Goal: Ask a question

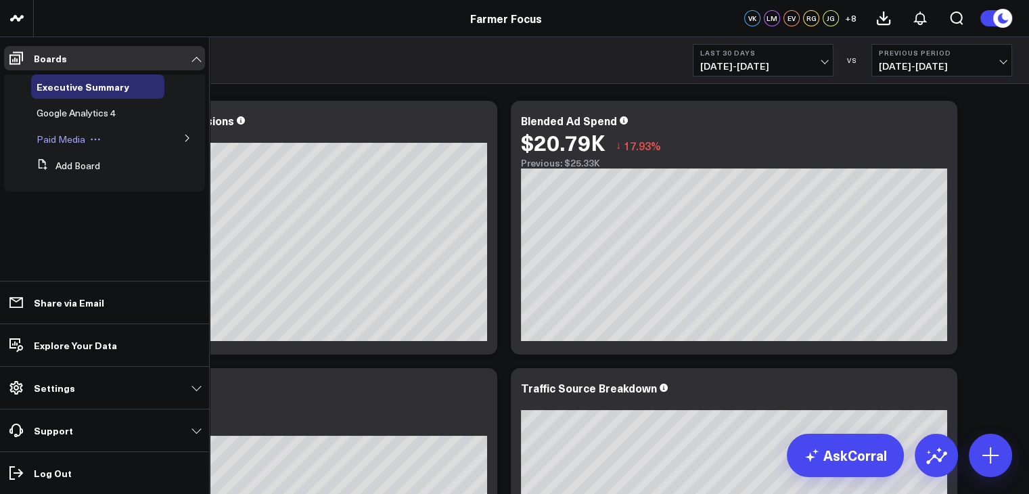
click at [81, 147] on div "Paid Media" at bounding box center [97, 139] width 133 height 24
click at [66, 143] on span "Paid Media" at bounding box center [61, 139] width 49 height 13
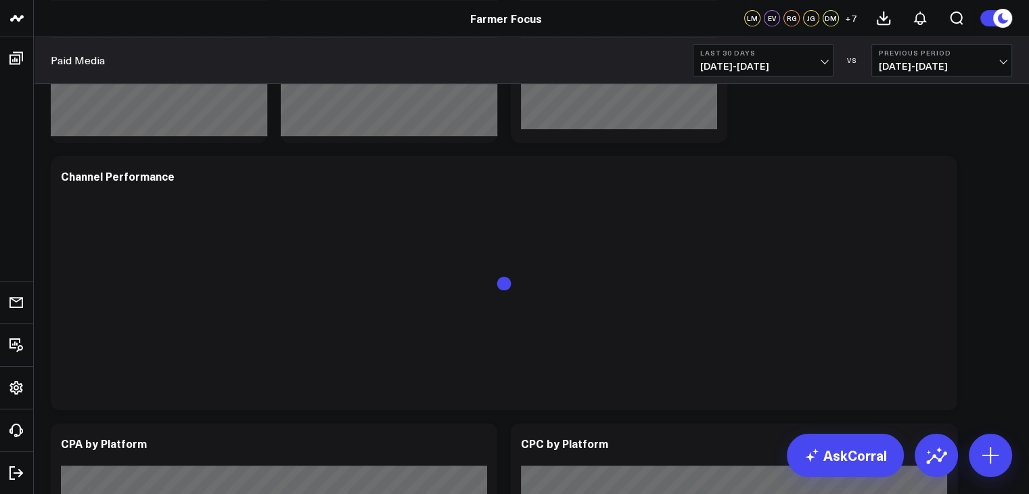
scroll to position [506, 0]
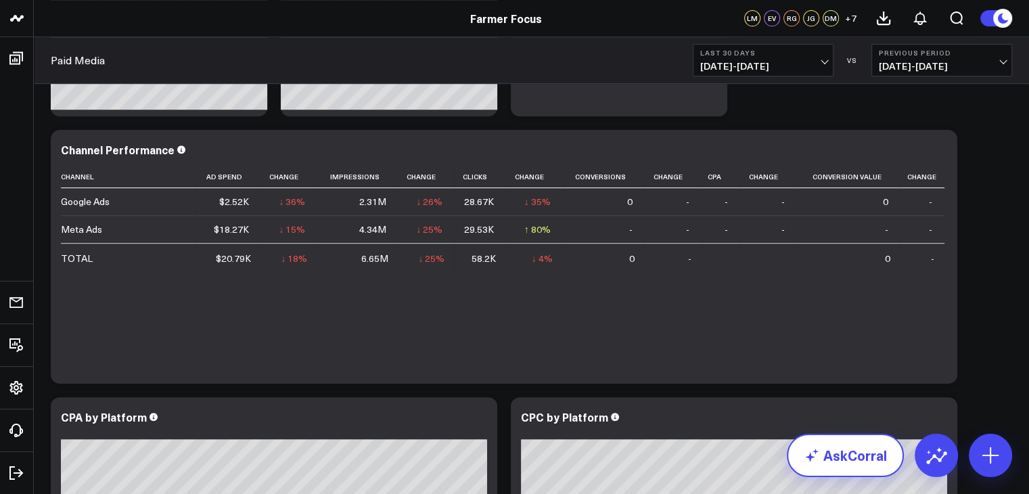
click at [845, 452] on link "AskCorral" at bounding box center [845, 455] width 117 height 43
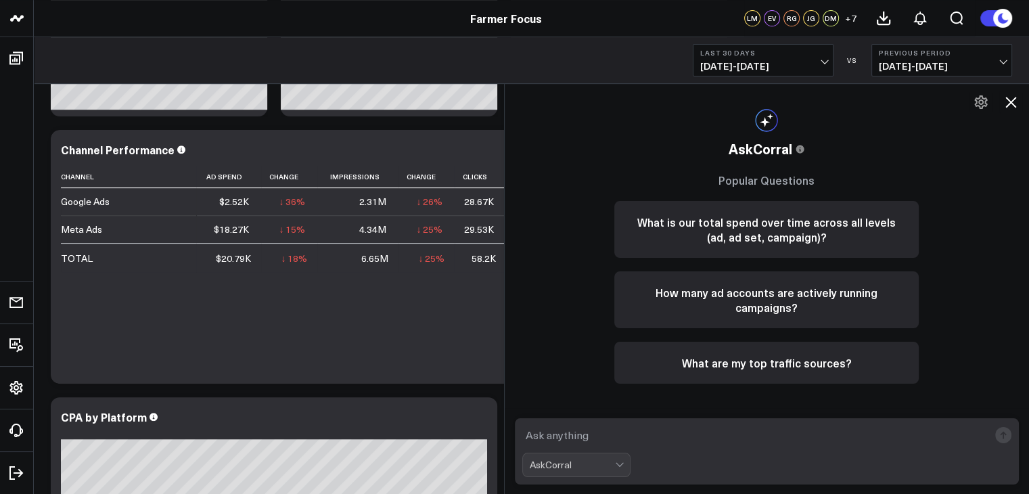
click at [651, 437] on textarea at bounding box center [756, 435] width 467 height 24
type textarea "why are our meta ads down but the clicks are up"
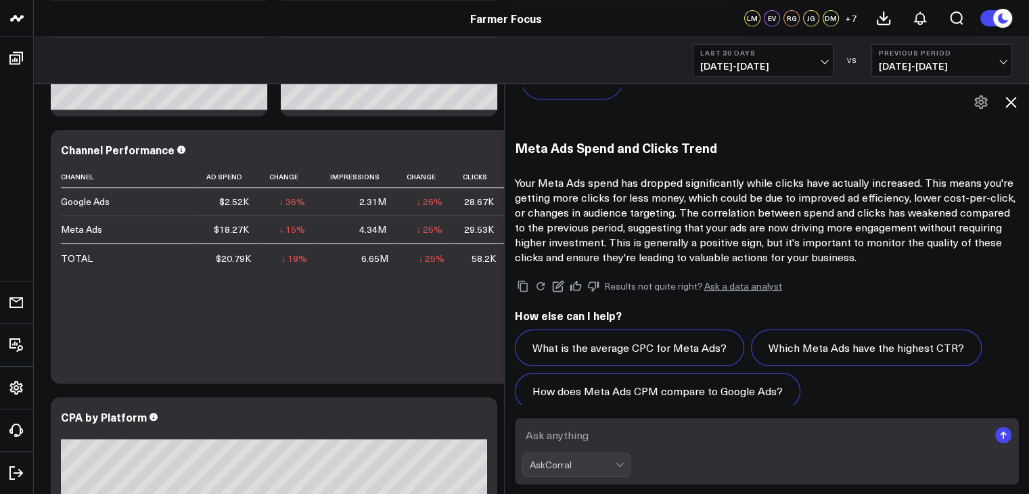
scroll to position [1137, 0]
